Goal: Transaction & Acquisition: Purchase product/service

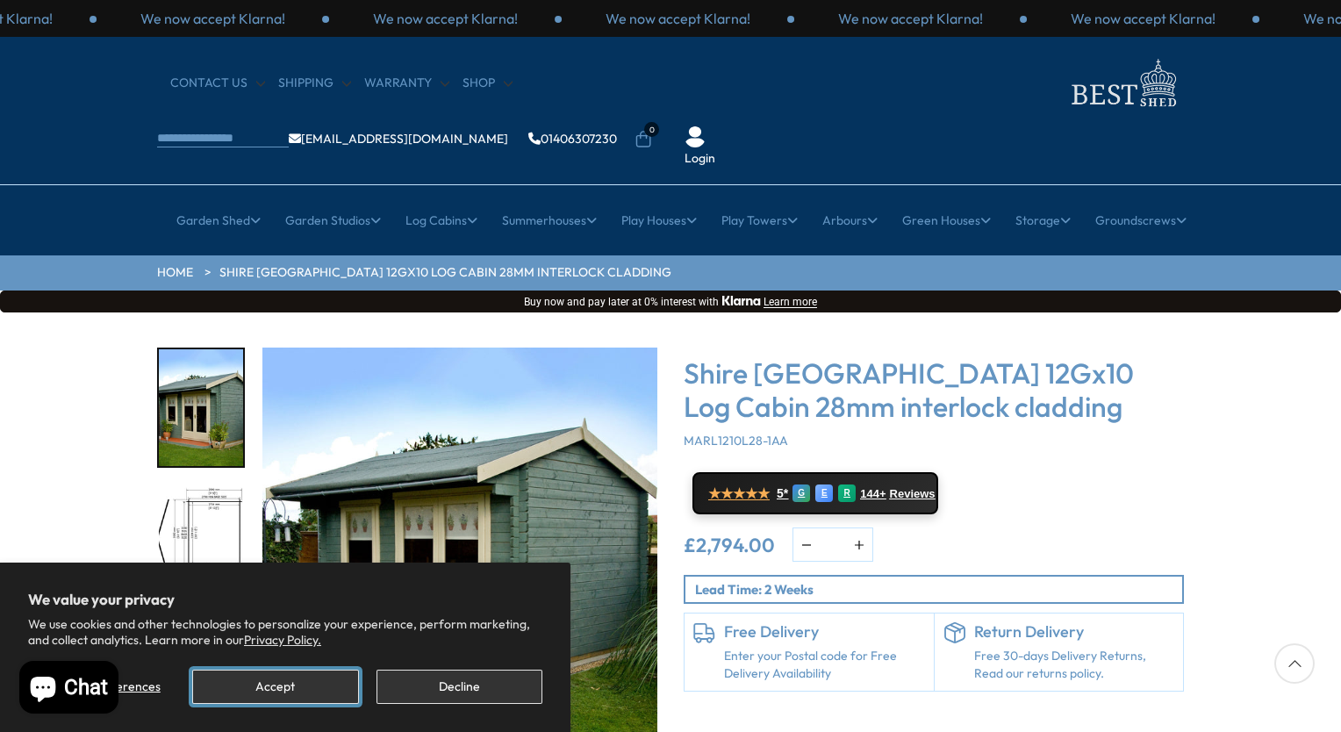
click at [325, 682] on button "Accept" at bounding box center [275, 687] width 166 height 34
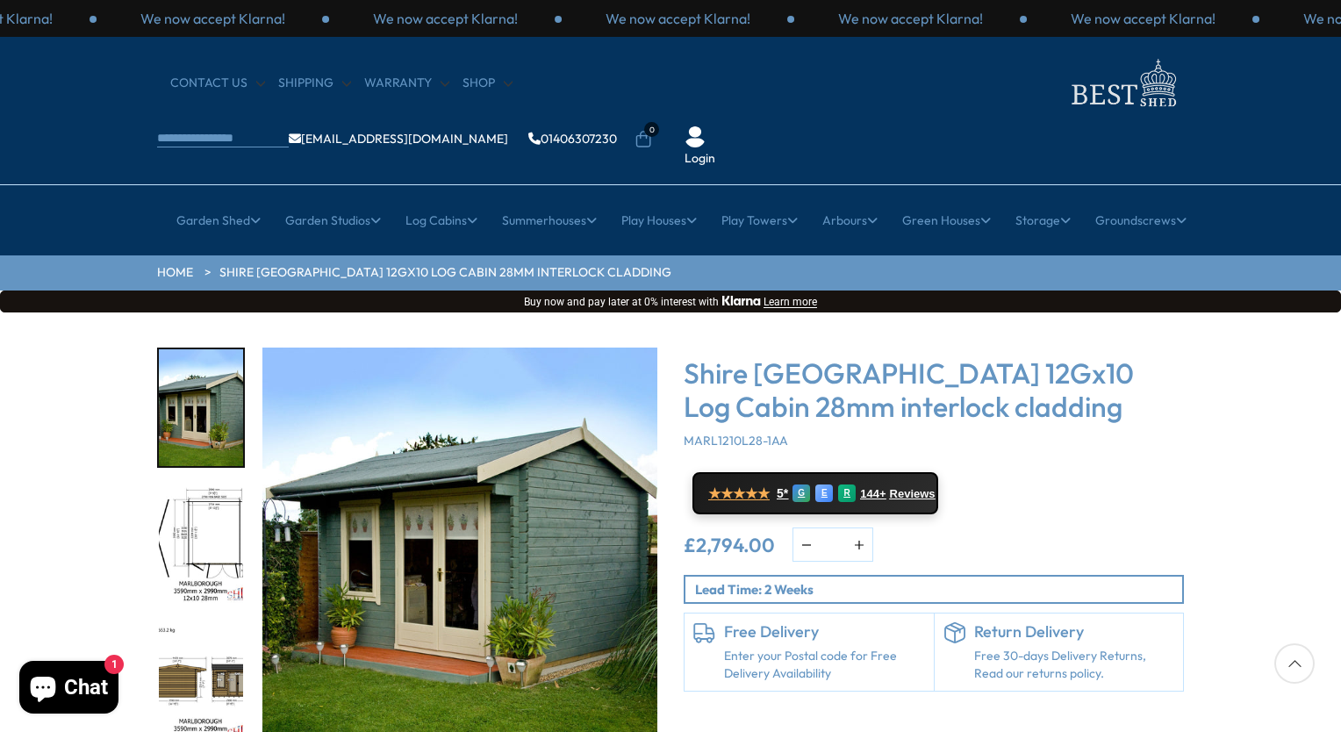
click at [467, 561] on img "1 / 16" at bounding box center [459, 545] width 395 height 395
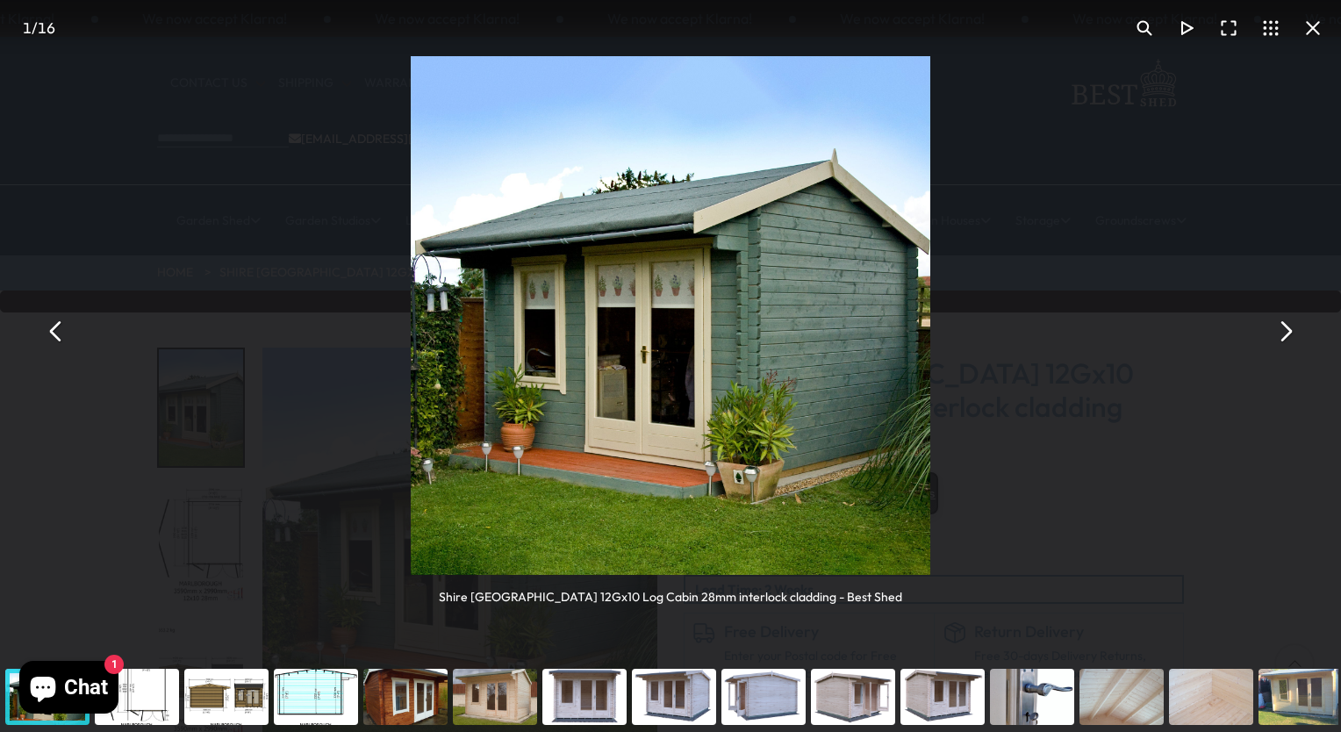
click at [1289, 330] on button "You can close this modal content with the ESC key" at bounding box center [1285, 331] width 42 height 42
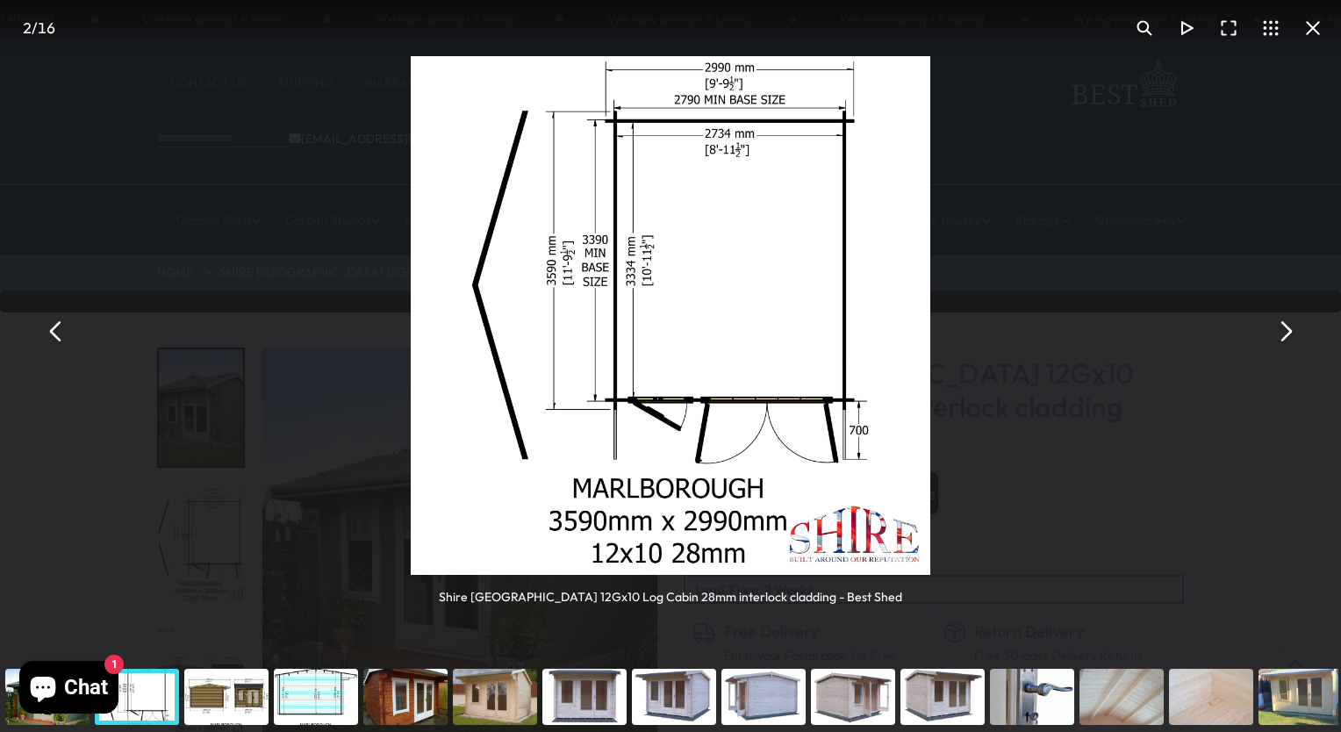
click at [1289, 330] on button "You can close this modal content with the ESC key" at bounding box center [1285, 331] width 42 height 42
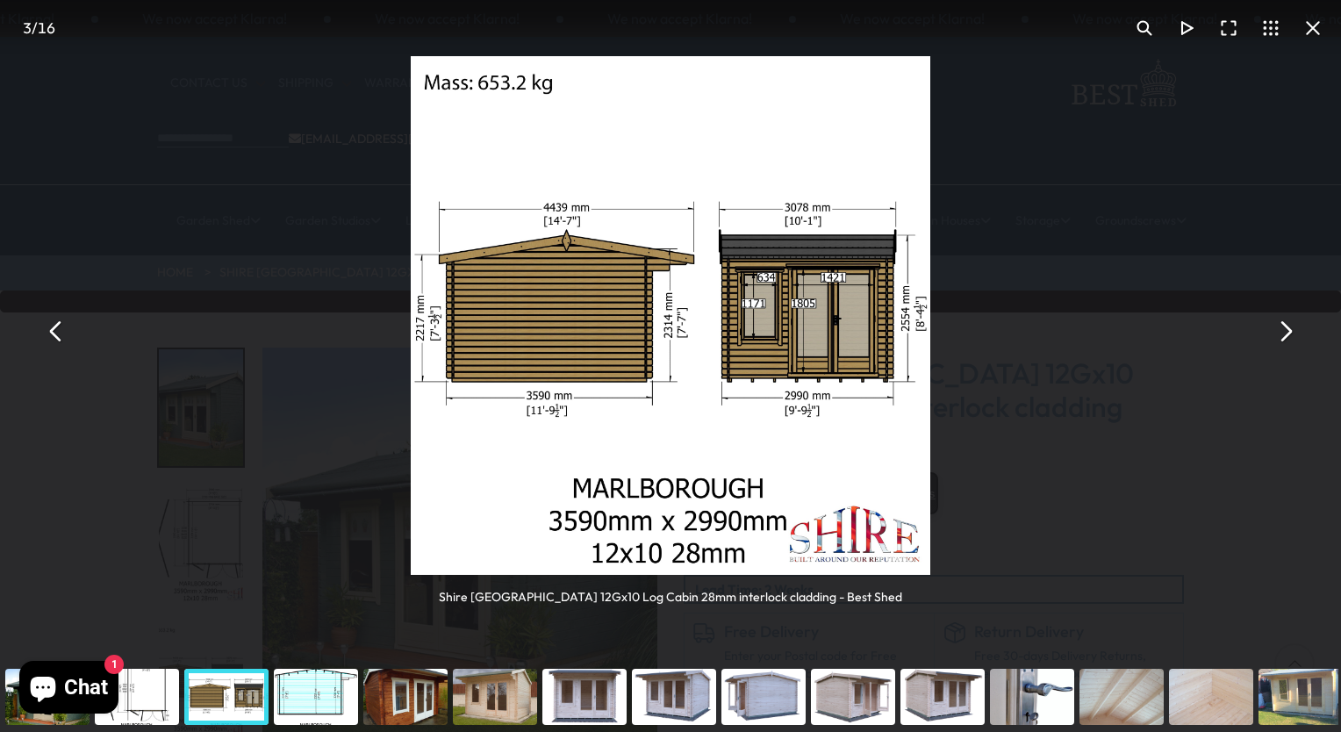
click at [1289, 330] on button "You can close this modal content with the ESC key" at bounding box center [1285, 331] width 42 height 42
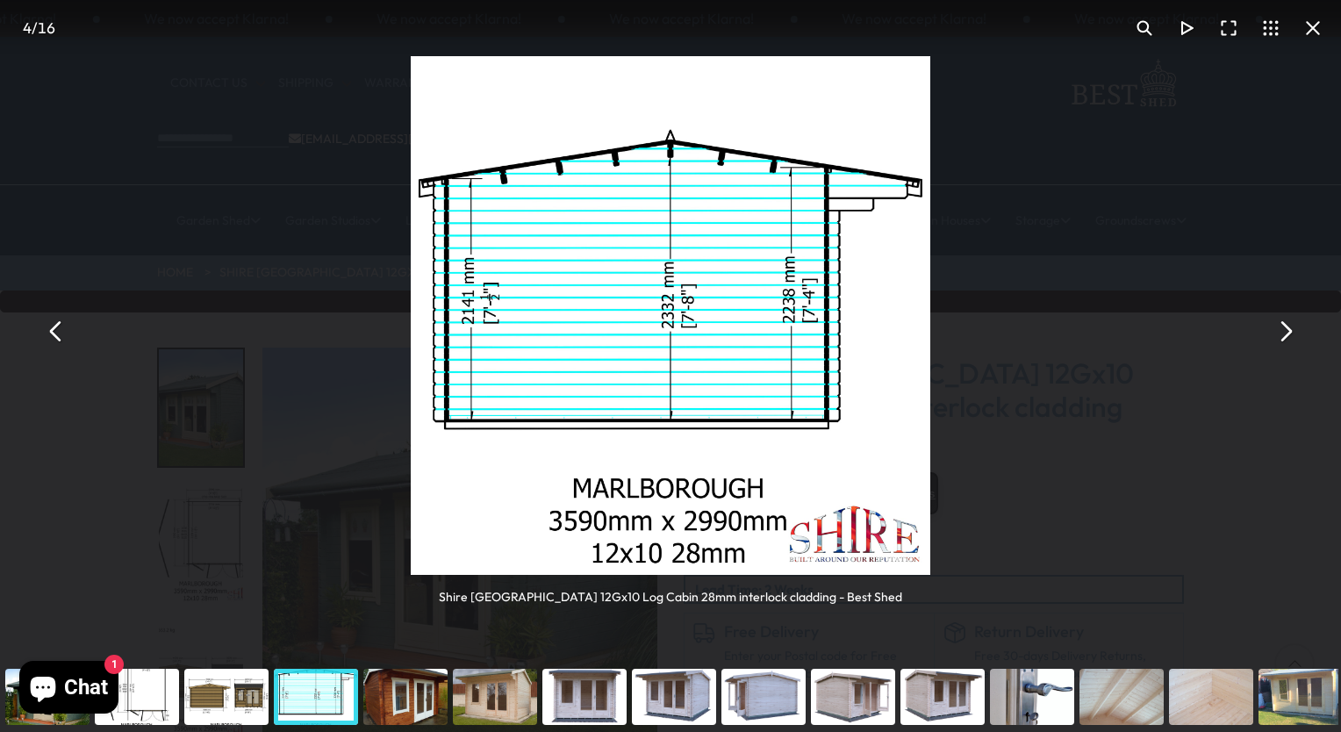
click at [1289, 330] on button "You can close this modal content with the ESC key" at bounding box center [1285, 331] width 42 height 42
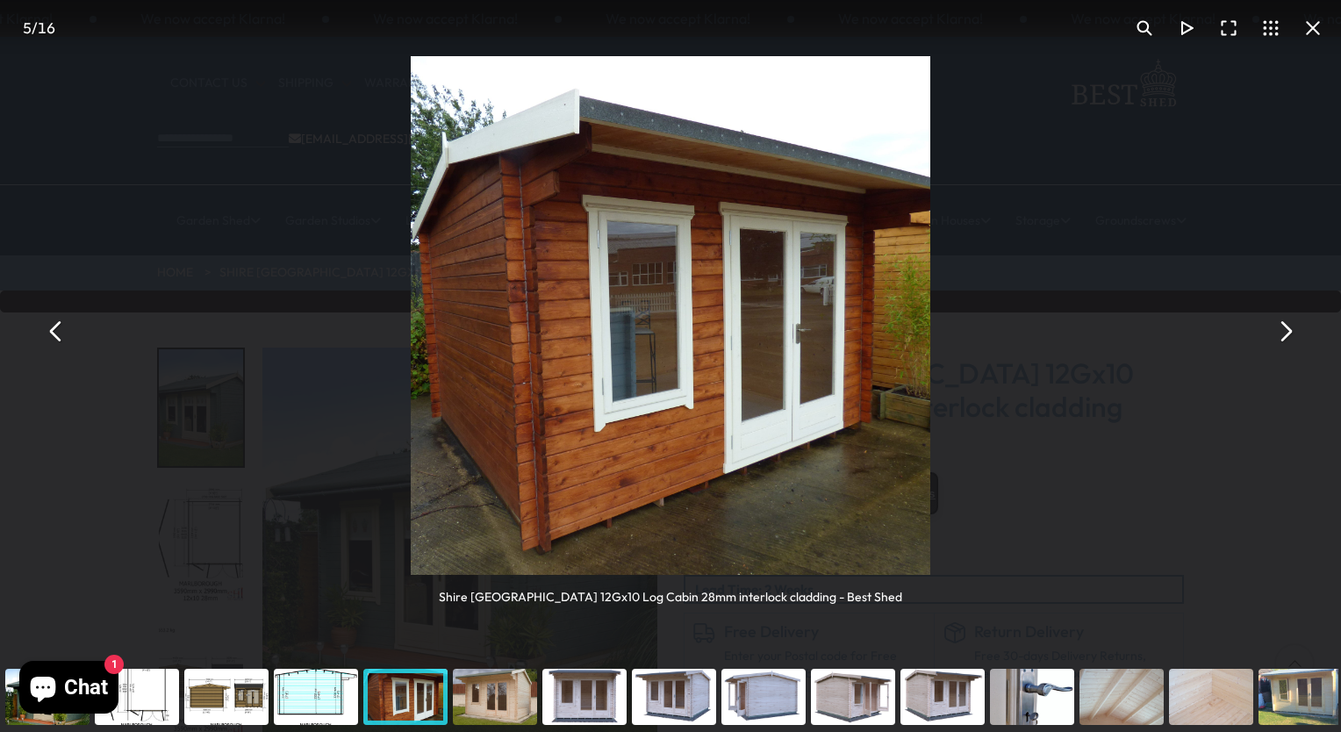
click at [1289, 330] on button "You can close this modal content with the ESC key" at bounding box center [1285, 331] width 42 height 42
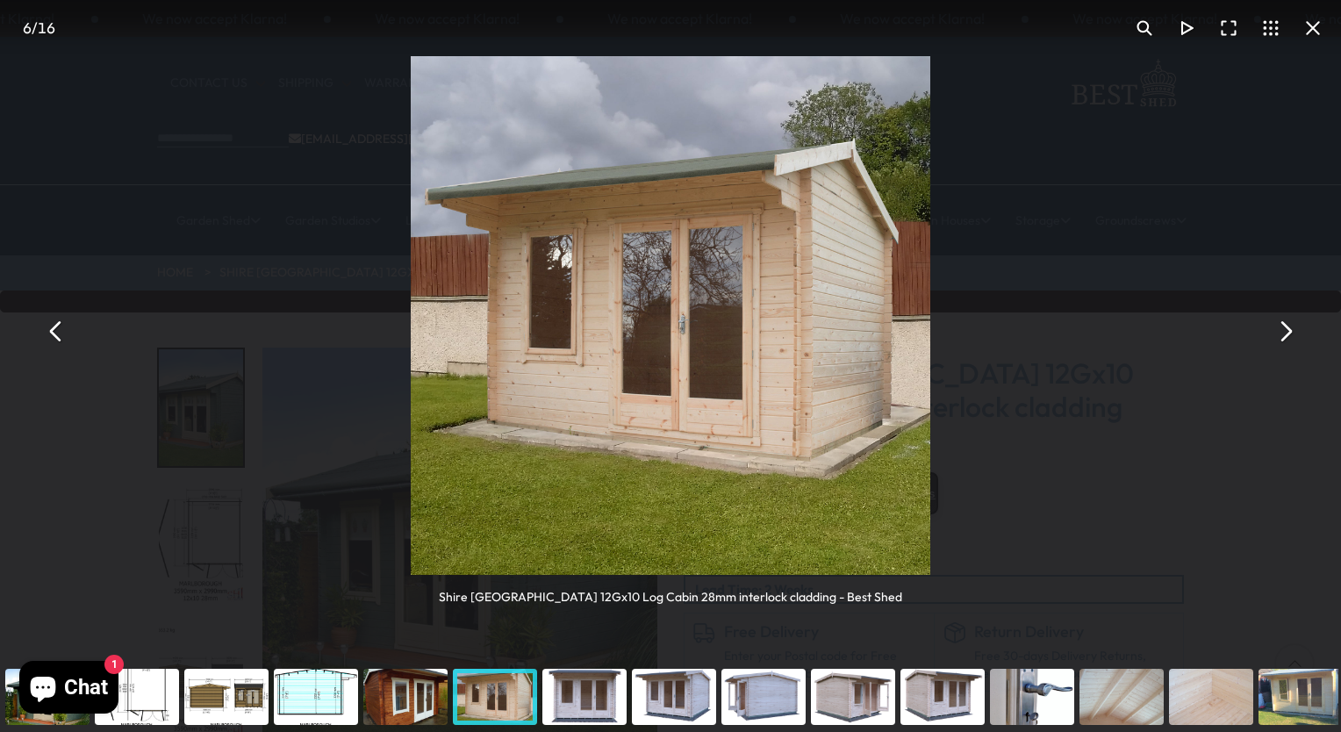
click at [1289, 330] on button "You can close this modal content with the ESC key" at bounding box center [1285, 331] width 42 height 42
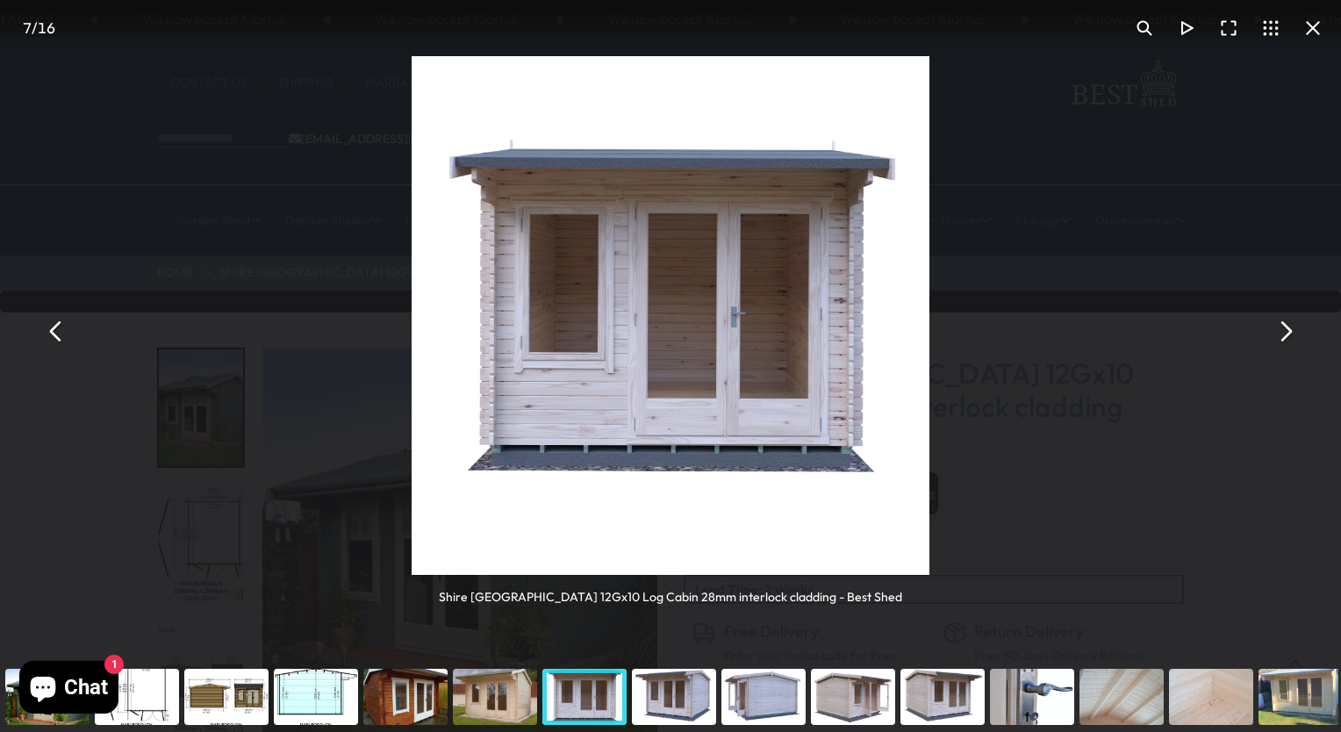
click at [548, 44] on div "7 / 16" at bounding box center [670, 28] width 1341 height 56
